Goal: Transaction & Acquisition: Purchase product/service

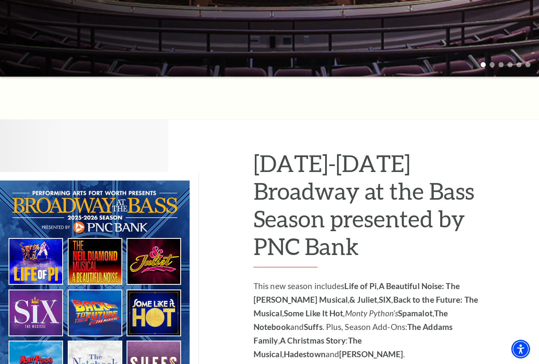
scroll to position [43, 0]
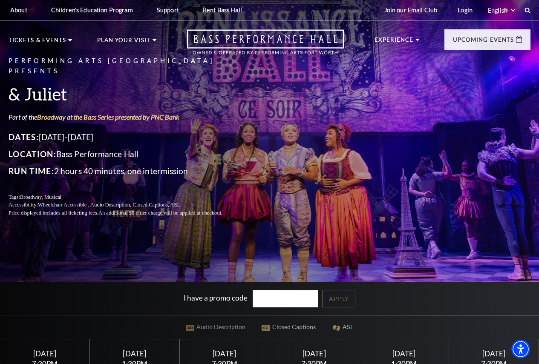
scroll to position [213, 0]
